Goal: Task Accomplishment & Management: Manage account settings

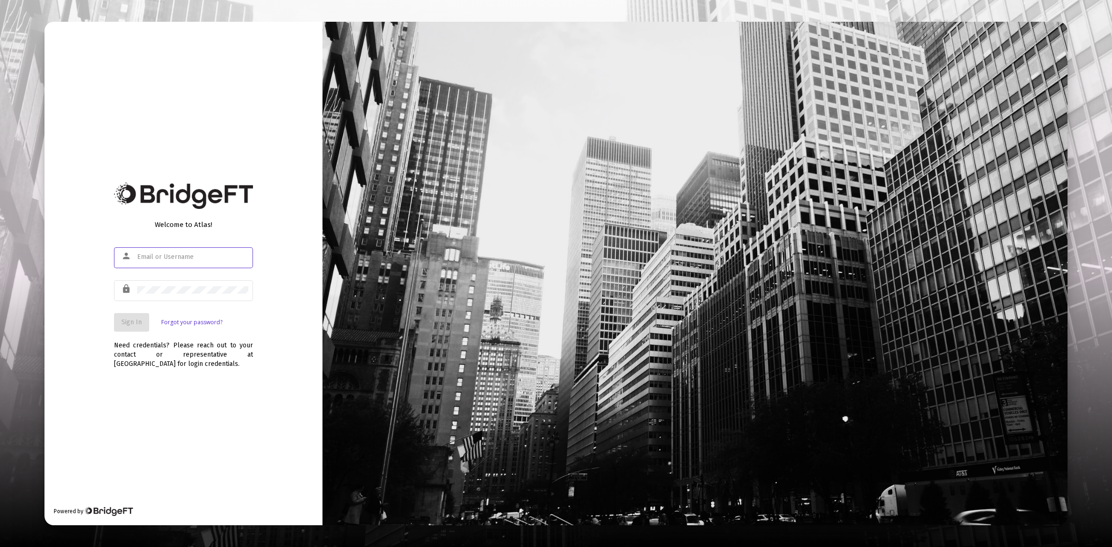
type input "[PERSON_NAME][EMAIL_ADDRESS][DOMAIN_NAME]"
drag, startPoint x: 137, startPoint y: 319, endPoint x: 123, endPoint y: 399, distance: 81.8
click at [137, 318] on span "Sign In" at bounding box center [131, 322] width 20 height 8
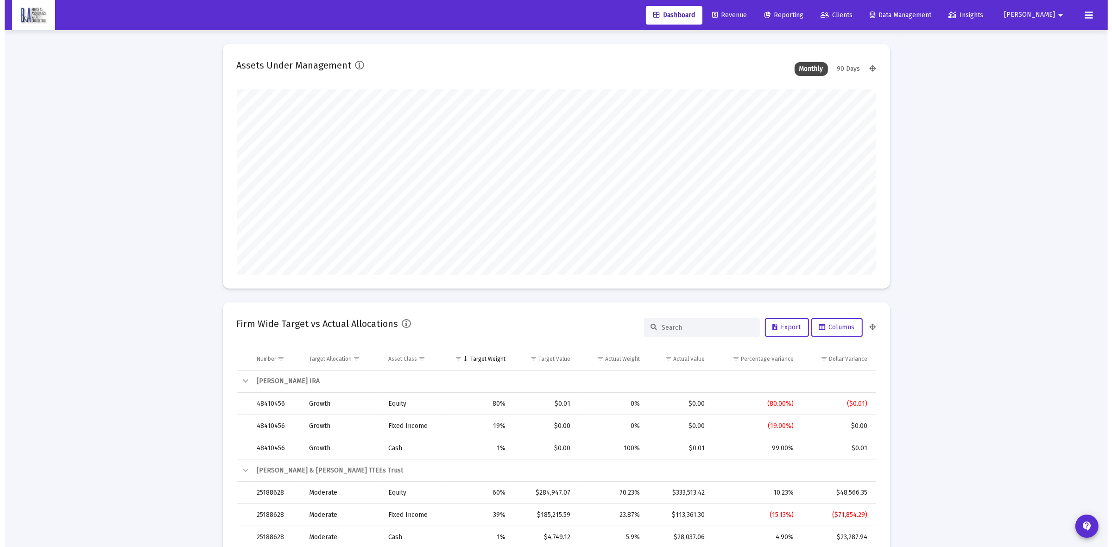
scroll to position [185, 344]
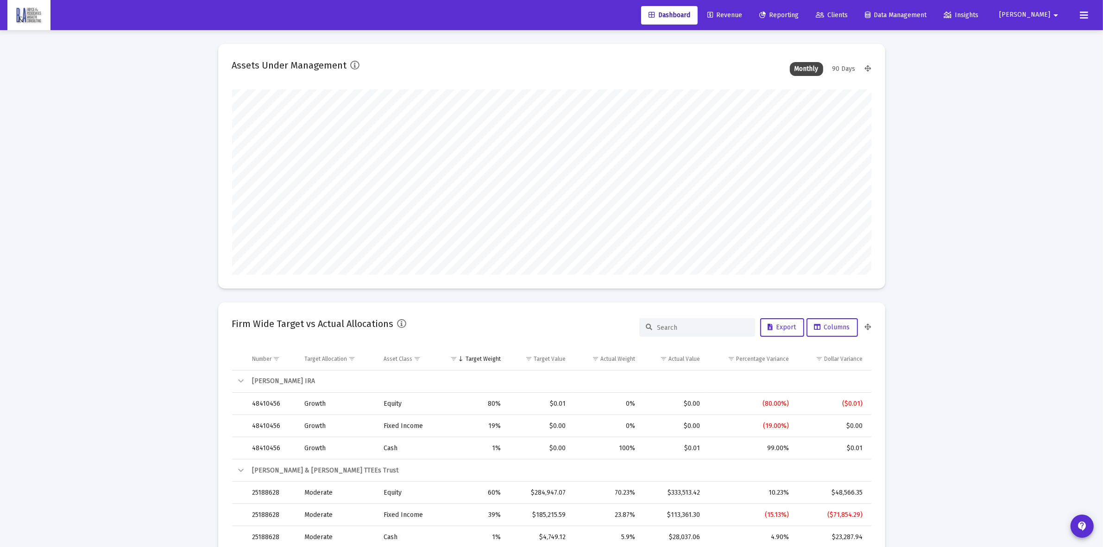
click at [848, 15] on span "Clients" at bounding box center [832, 15] width 32 height 8
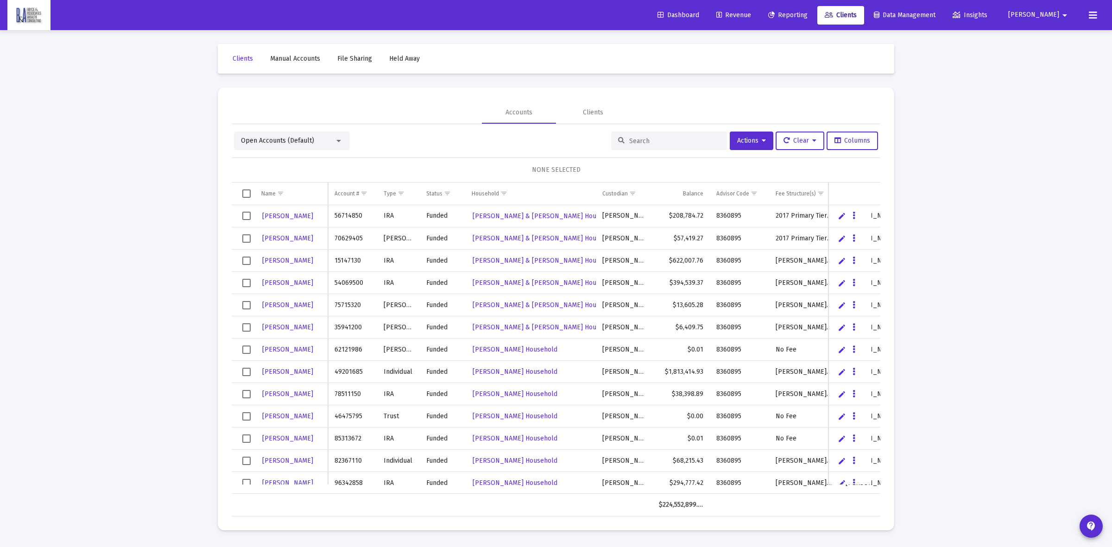
click at [642, 142] on input at bounding box center [674, 141] width 91 height 8
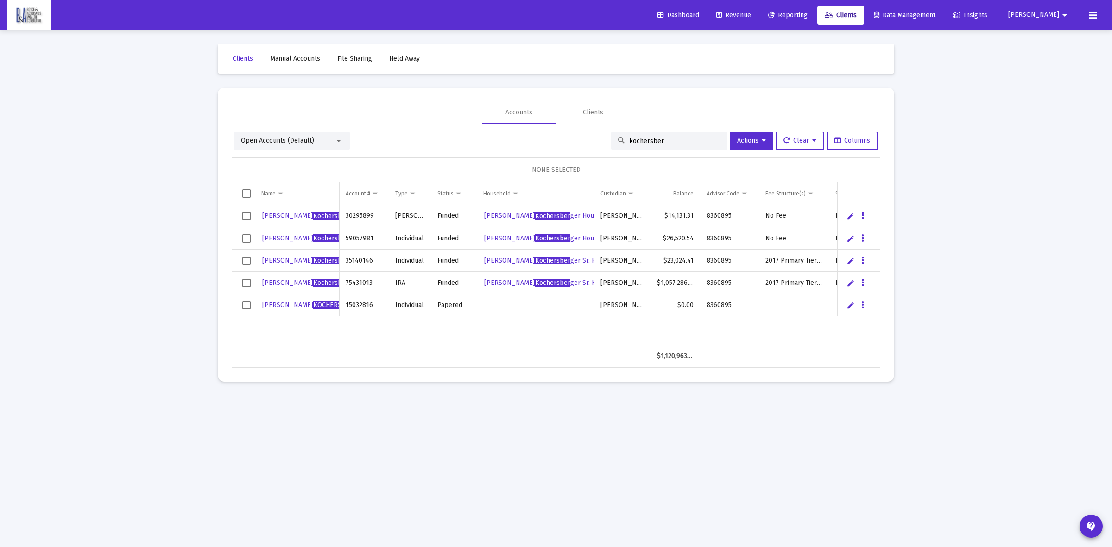
type input "kochersber"
click at [862, 304] on icon "Data grid" at bounding box center [862, 305] width 3 height 11
click at [901, 365] on button "Map to Household" at bounding box center [899, 369] width 83 height 22
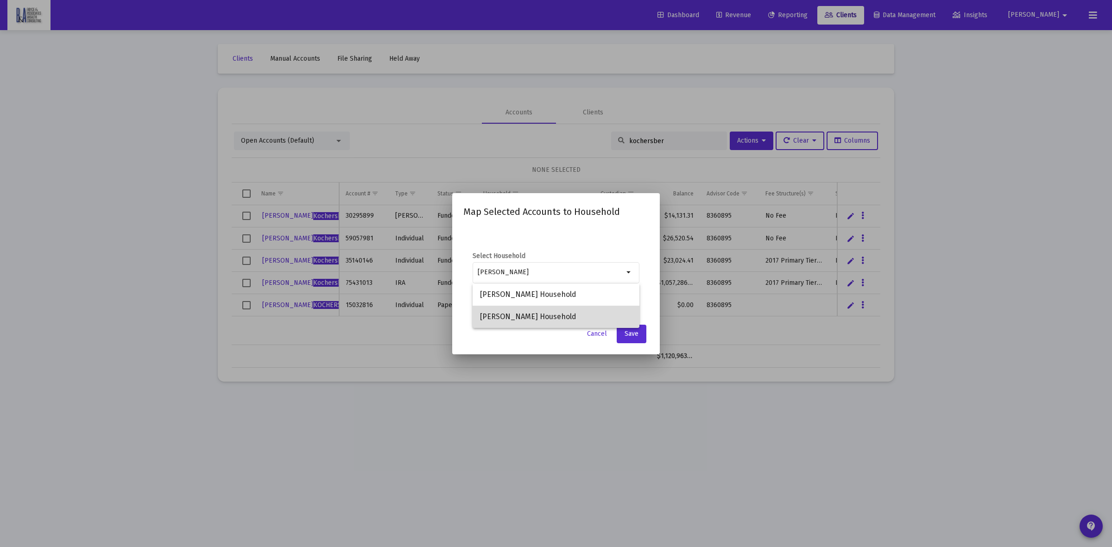
click at [582, 306] on span "[PERSON_NAME] Household" at bounding box center [556, 317] width 152 height 22
type input "[PERSON_NAME] Household"
drag, startPoint x: 637, startPoint y: 336, endPoint x: 583, endPoint y: 341, distance: 54.5
click at [637, 336] on span "Save" at bounding box center [631, 334] width 14 height 8
